Goal: Task Accomplishment & Management: Use online tool/utility

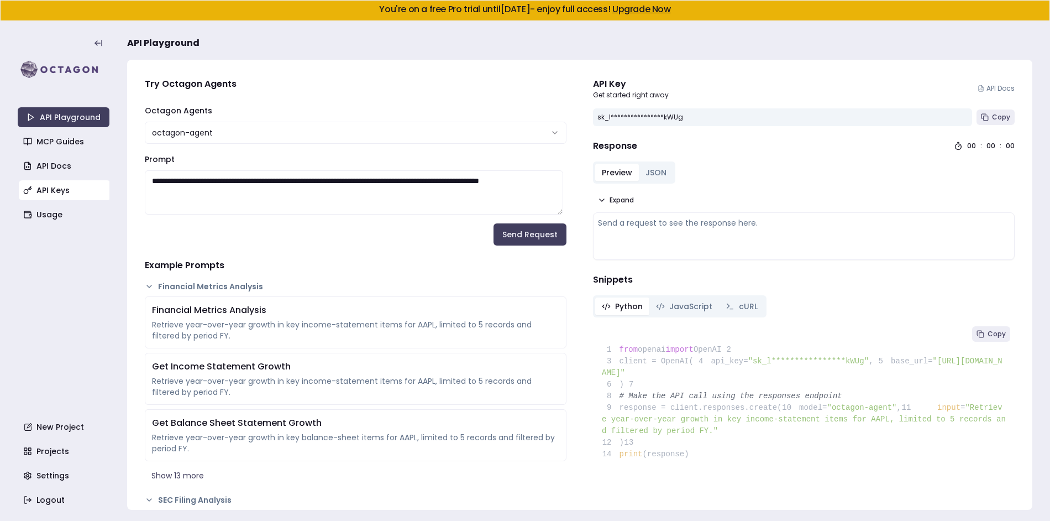
click at [45, 183] on link "API Keys" at bounding box center [65, 190] width 92 height 20
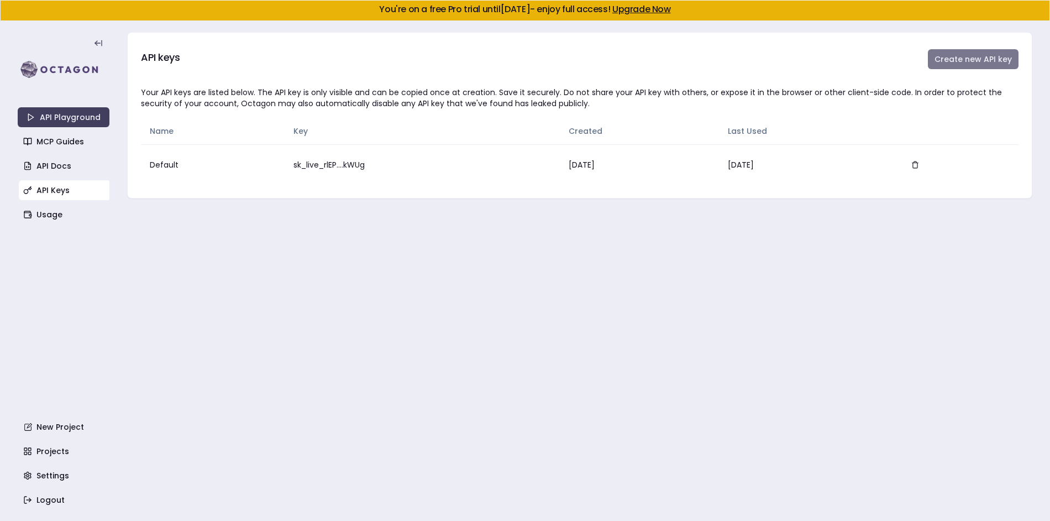
click at [950, 64] on button "Create new API key" at bounding box center [973, 59] width 91 height 20
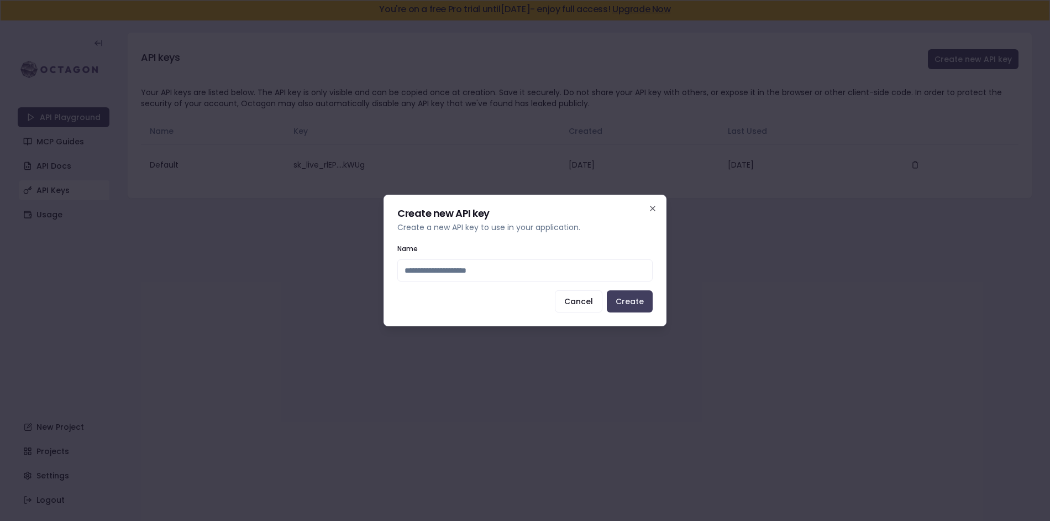
click at [518, 271] on input "Name" at bounding box center [524, 270] width 255 height 22
type input "**********"
click at [633, 301] on button "Create" at bounding box center [630, 301] width 46 height 22
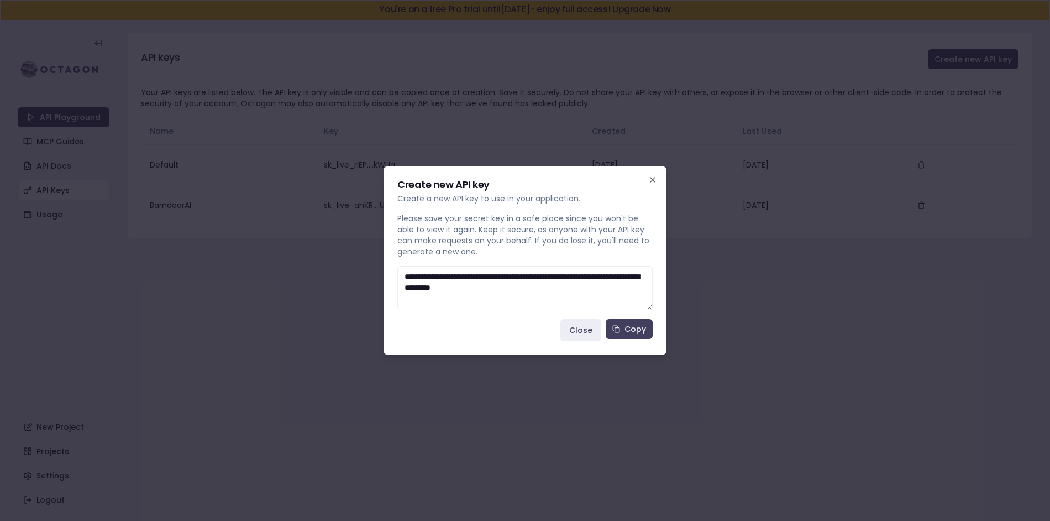
drag, startPoint x: 614, startPoint y: 295, endPoint x: 333, endPoint y: 270, distance: 282.4
click at [333, 270] on body "You're on a free Pro trial until October 23, 2025 - enjoy full access! Upgrade …" at bounding box center [525, 260] width 1050 height 521
click at [634, 332] on button "Copy" at bounding box center [629, 329] width 47 height 20
click at [575, 331] on button "Close" at bounding box center [580, 330] width 41 height 22
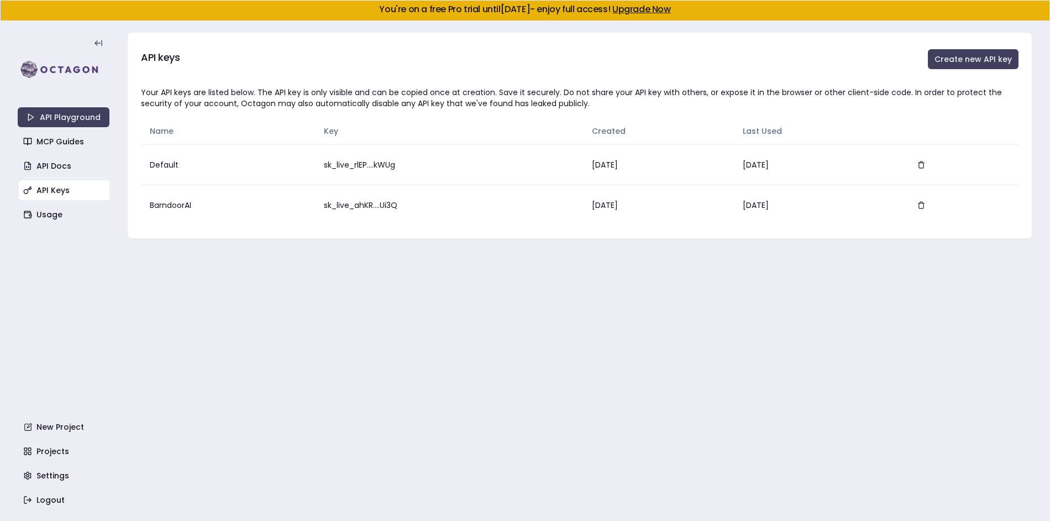
click at [512, 293] on main "API keys Create new API key Your API keys are listed below. The API key is only…" at bounding box center [579, 271] width 905 height 500
click at [68, 189] on link "API Keys" at bounding box center [65, 190] width 92 height 20
click at [56, 214] on link "Usage" at bounding box center [65, 214] width 92 height 20
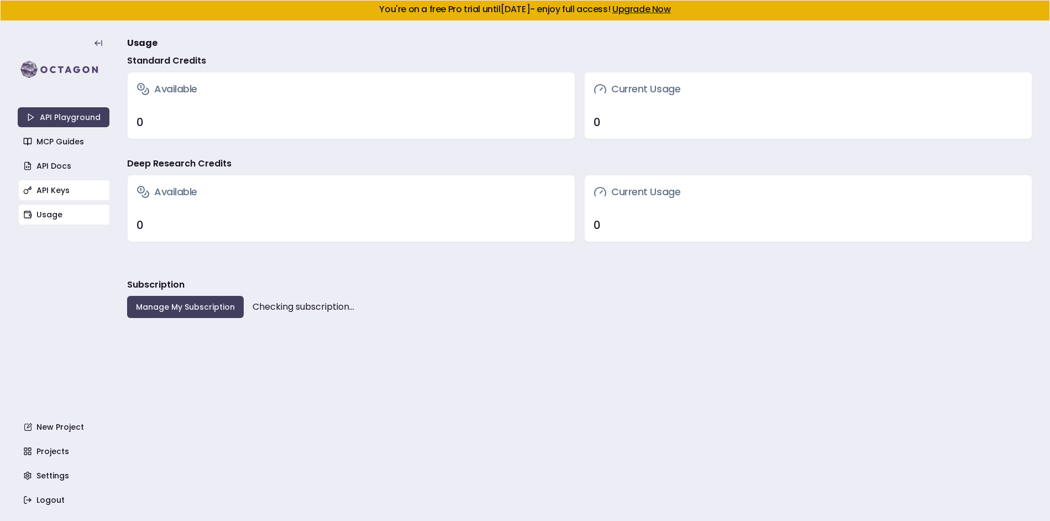
click at [57, 197] on link "API Keys" at bounding box center [65, 190] width 92 height 20
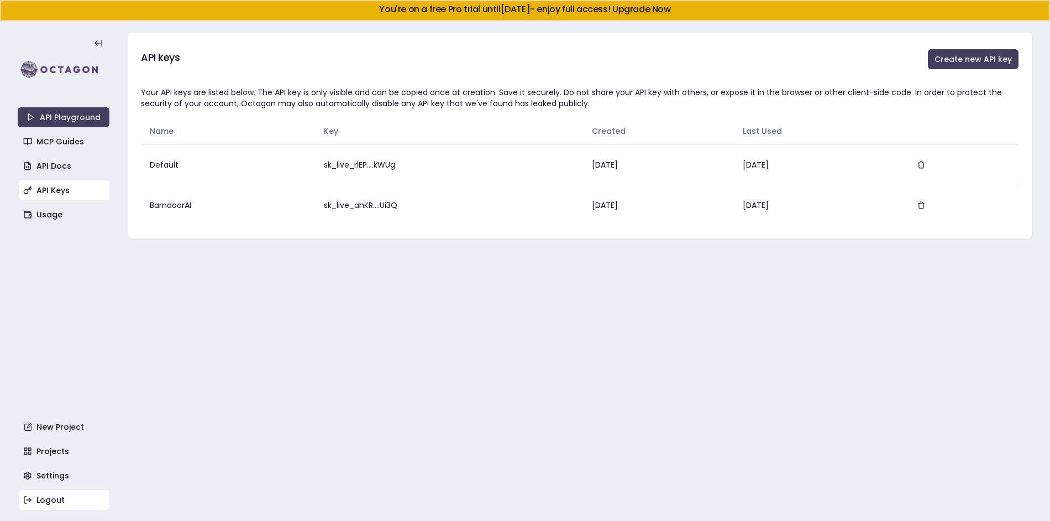
click at [48, 492] on link "Logout" at bounding box center [65, 500] width 92 height 20
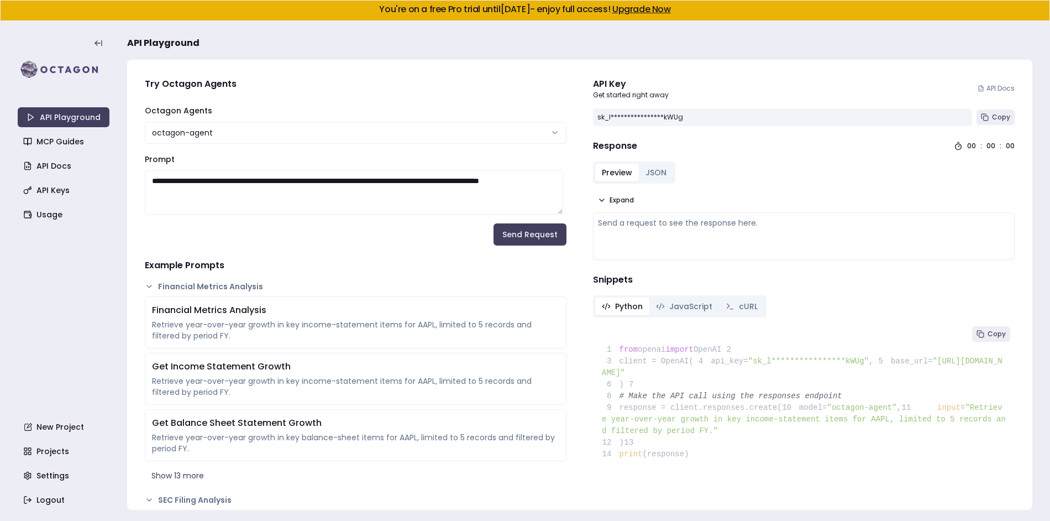
click at [297, 157] on div "**********" at bounding box center [356, 184] width 422 height 62
click at [42, 161] on link "API Docs" at bounding box center [65, 166] width 92 height 20
click at [63, 180] on link "API Keys" at bounding box center [65, 190] width 92 height 20
